Goal: Task Accomplishment & Management: Use online tool/utility

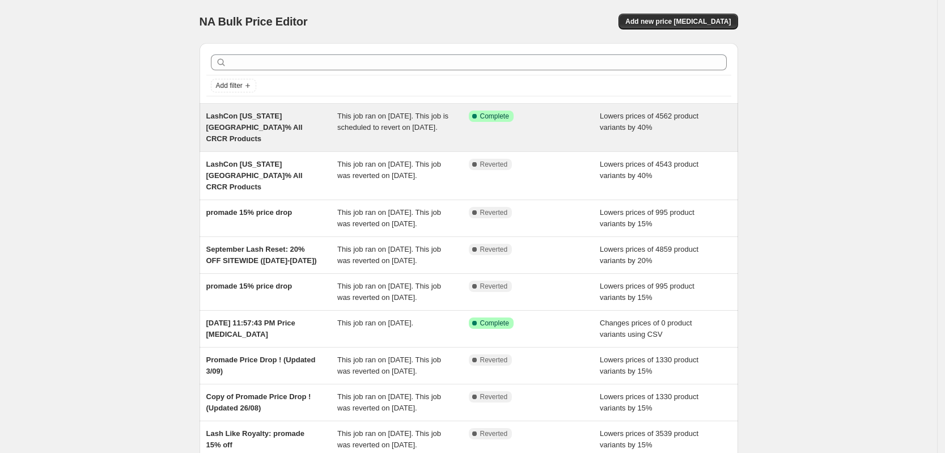
click at [279, 118] on span "LashCon [US_STATE][GEOGRAPHIC_DATA]% All CRCR Products" at bounding box center [254, 127] width 96 height 31
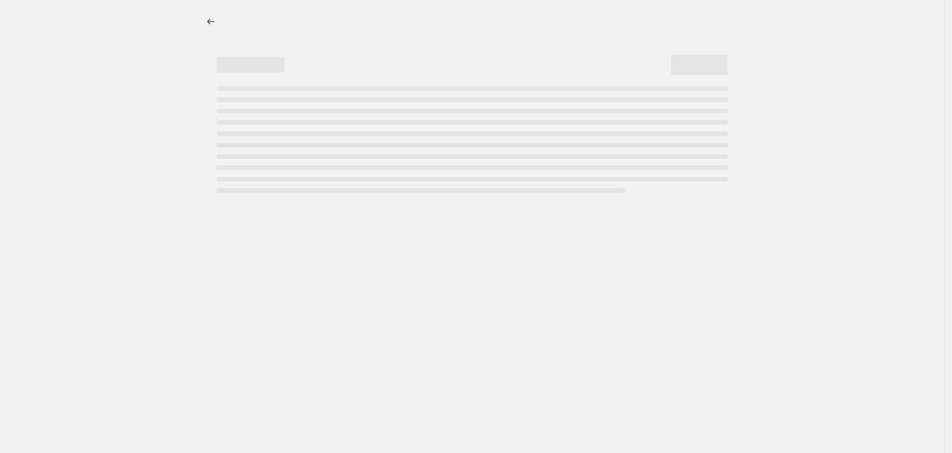
select select "percentage"
select select "product_status"
select select "collection"
select select "not_equal"
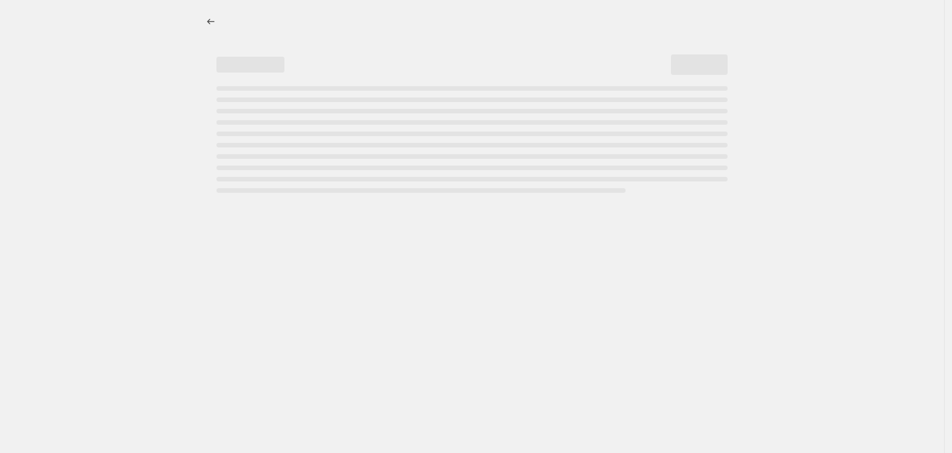
select select "product_type"
select select "not_equal"
